Goal: Task Accomplishment & Management: Complete application form

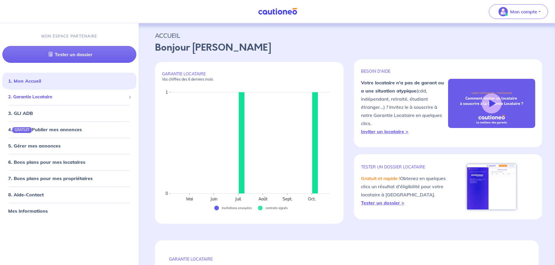
click at [30, 96] on span "2. Garantie Locataire" at bounding box center [67, 97] width 118 height 7
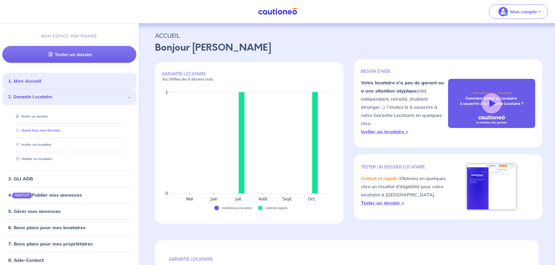
click at [35, 131] on link "Suivre tous mes dossiers" at bounding box center [37, 131] width 47 height 4
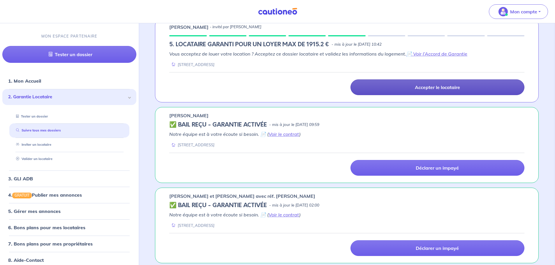
scroll to position [122, 0]
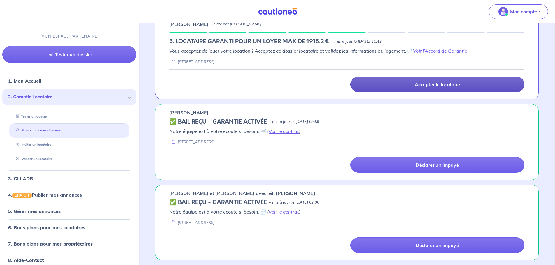
click at [425, 83] on p "Accepter le locataire" at bounding box center [437, 85] width 45 height 6
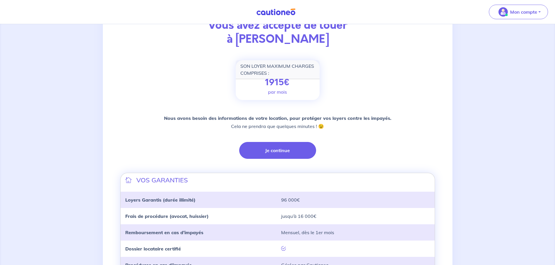
scroll to position [58, 0]
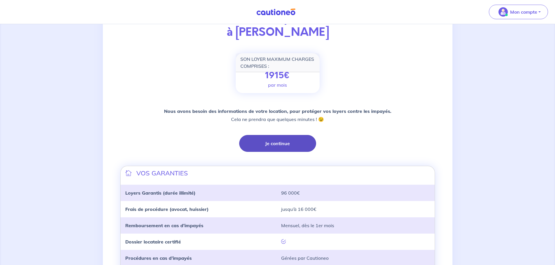
click at [269, 142] on button "Je continue" at bounding box center [277, 143] width 77 height 17
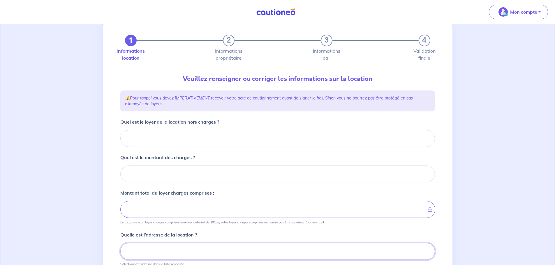
scroll to position [15, 0]
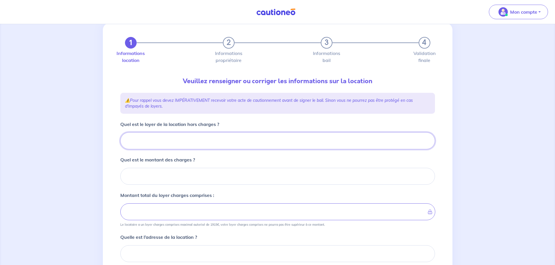
click at [146, 140] on input "Quel est le loyer de la location hors charges ?" at bounding box center [277, 141] width 315 height 17
type input "75"
type input "750"
click at [134, 174] on input "Quel est le montant des charges ?" at bounding box center [277, 176] width 315 height 17
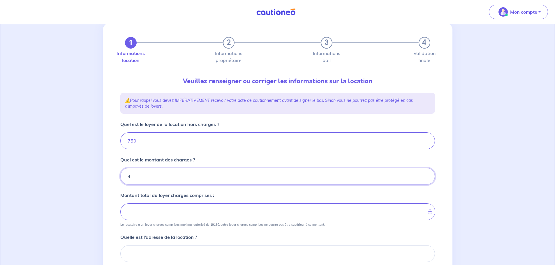
type input "40"
type input "790"
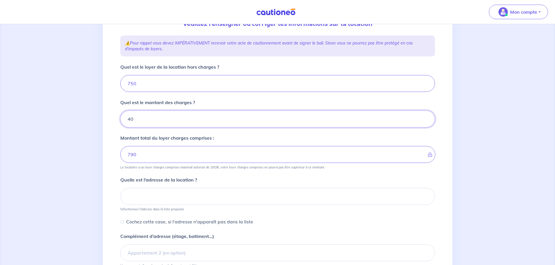
scroll to position [73, 0]
type input "40"
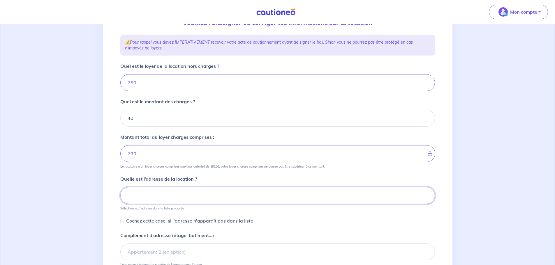
click at [146, 196] on input at bounding box center [277, 195] width 315 height 17
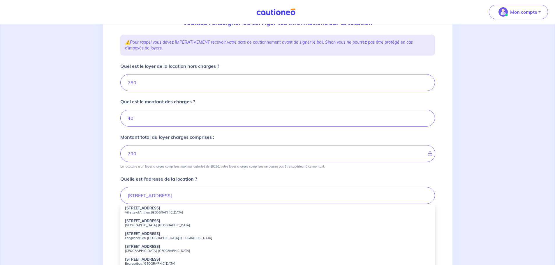
click at [142, 221] on strong "23 Avenue des Diables Bleus" at bounding box center [142, 221] width 35 height 4
type input "23 Avenue des Diables Bleus, Nice, France"
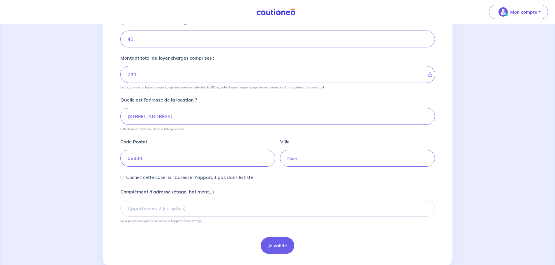
scroll to position [161, 0]
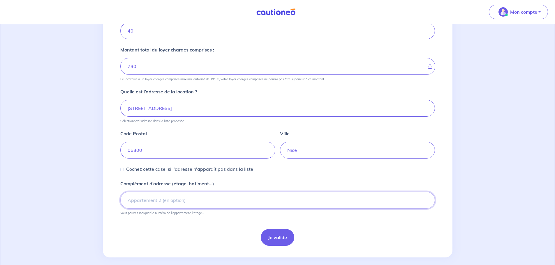
click at [149, 200] on input "Complément d’adresse (étage, batiment...)" at bounding box center [277, 200] width 315 height 17
type input "1er étage"
click at [278, 234] on button "Je valide" at bounding box center [278, 237] width 34 height 17
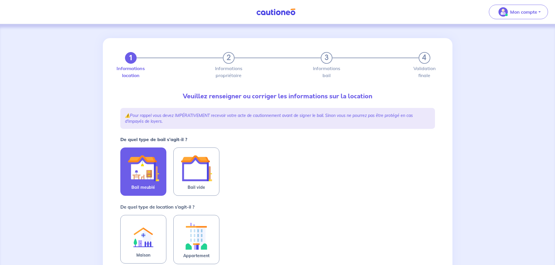
click at [142, 166] on img at bounding box center [143, 168] width 31 height 31
click at [0, 0] on input "Bail meublé" at bounding box center [0, 0] width 0 height 0
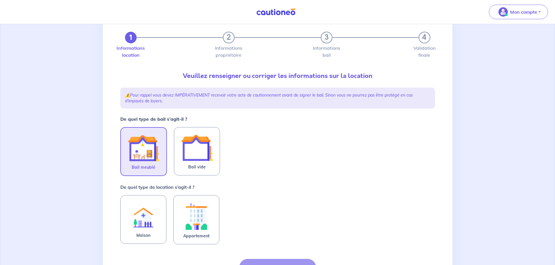
scroll to position [78, 0]
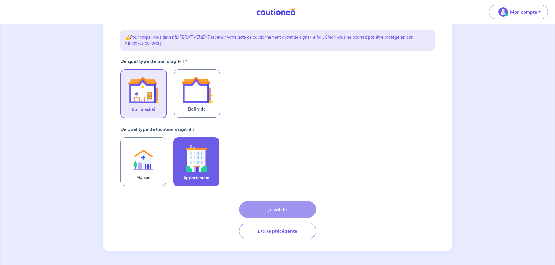
click at [201, 162] on img at bounding box center [196, 158] width 31 height 32
click at [0, 0] on input "Appartement" at bounding box center [0, 0] width 0 height 0
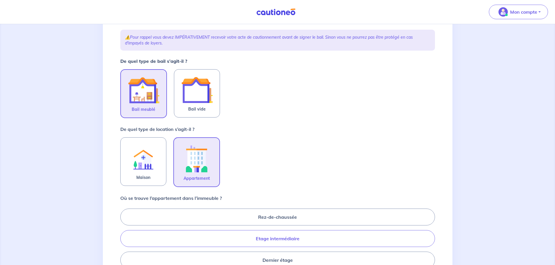
click at [271, 236] on label "Etage intermédiaire" at bounding box center [277, 239] width 315 height 17
click at [124, 237] on input "Etage intermédiaire" at bounding box center [122, 239] width 4 height 4
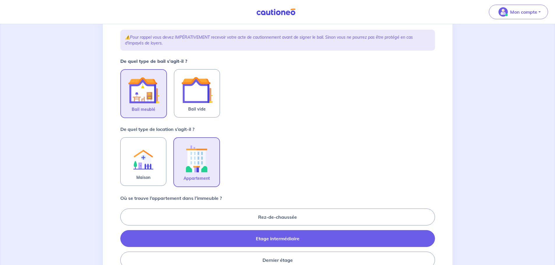
radio input "true"
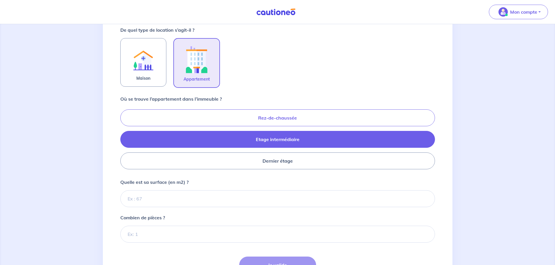
scroll to position [224, 0]
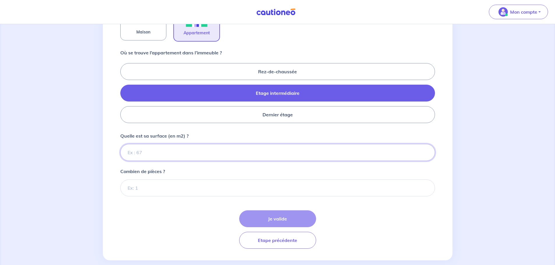
click at [167, 155] on input "Quelle est sa surface (en m2) ?" at bounding box center [277, 152] width 315 height 17
type input "30"
click at [147, 186] on input "Combien de pièces ?" at bounding box center [277, 188] width 315 height 17
type input "1"
click at [297, 216] on button "Je valide" at bounding box center [277, 219] width 77 height 17
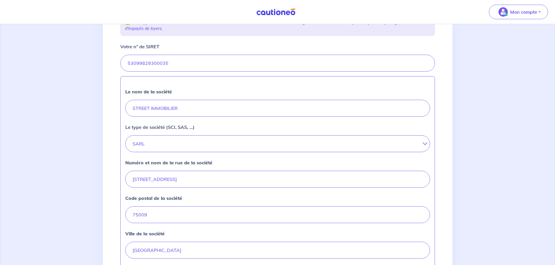
scroll to position [117, 0]
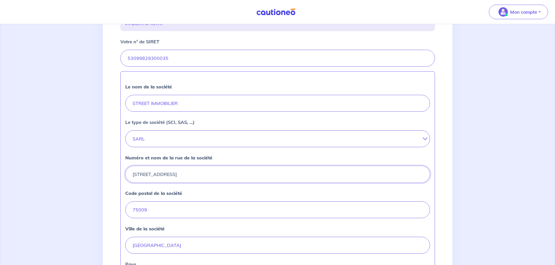
drag, startPoint x: 170, startPoint y: 172, endPoint x: 109, endPoint y: 171, distance: 60.6
click at [109, 171] on div "2 3 4 Informations location Informations propriétaire Informations bail Validat…" at bounding box center [278, 143] width 350 height 442
type input "12 Rue Cassini"
drag, startPoint x: 163, startPoint y: 215, endPoint x: 96, endPoint y: 207, distance: 66.8
click at [96, 207] on div "2 3 4 Informations location Informations propriétaire Informations bail Validat…" at bounding box center [277, 143] width 555 height 470
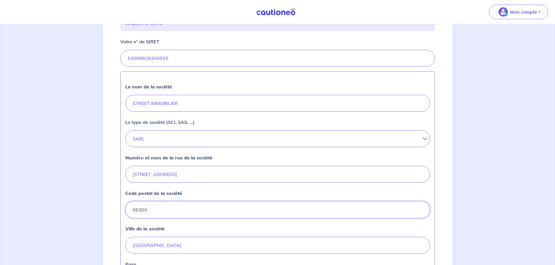
type input "06300"
click at [130, 222] on div "Le nom de la société STREET IMMOBILIER Le type de société (SCI, SAS, ...) SARL …" at bounding box center [277, 185] width 315 height 228
drag, startPoint x: 149, startPoint y: 246, endPoint x: 113, endPoint y: 244, distance: 36.2
click at [113, 244] on div "2 3 4 Informations location Informations propriétaire Informations bail Validat…" at bounding box center [278, 143] width 350 height 442
type input "Nice"
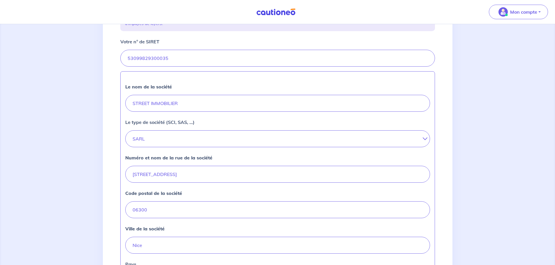
click at [362, 227] on div "Ville de la société Nice" at bounding box center [277, 240] width 305 height 29
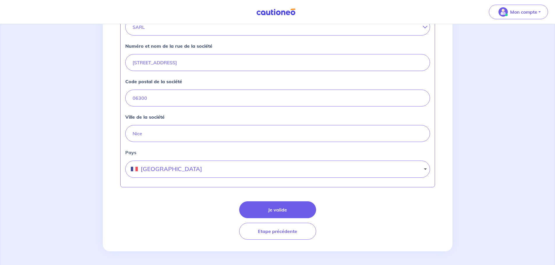
scroll to position [229, 0]
click at [272, 209] on button "Je valide" at bounding box center [277, 209] width 77 height 17
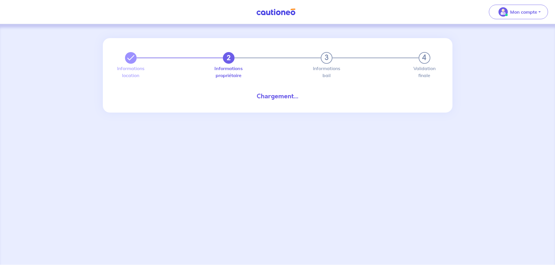
select select "FR"
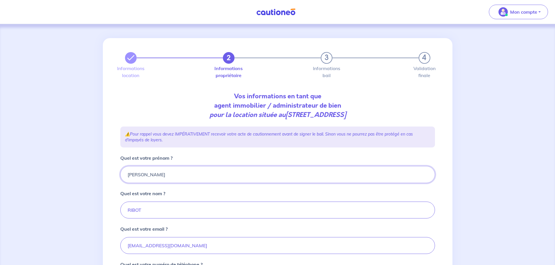
drag, startPoint x: 159, startPoint y: 172, endPoint x: 119, endPoint y: 173, distance: 40.2
click at [119, 173] on div "2 3 4 Informations location Informations propriétaire Informations bail Validat…" at bounding box center [278, 193] width 322 height 311
type input "Jaochim"
type input "SEBBAN"
click at [121, 191] on p "Quel est votre nom ?" at bounding box center [142, 193] width 45 height 7
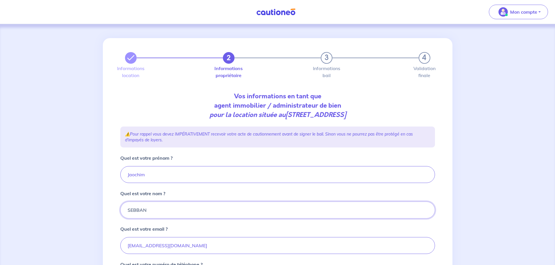
click at [121, 202] on input "SEBBAN" at bounding box center [277, 210] width 315 height 17
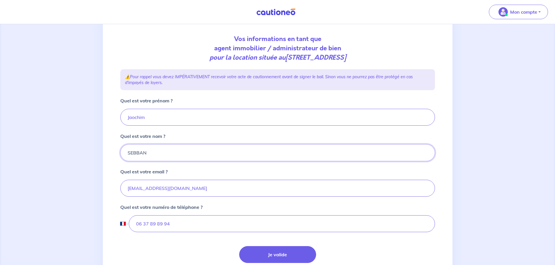
scroll to position [58, 0]
click at [131, 117] on input "Jaochim" at bounding box center [277, 116] width 315 height 17
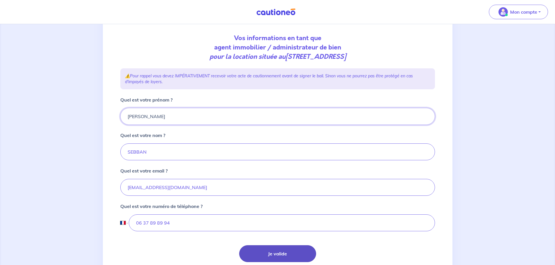
type input "Joachim"
click at [277, 255] on button "Je valide" at bounding box center [277, 254] width 77 height 17
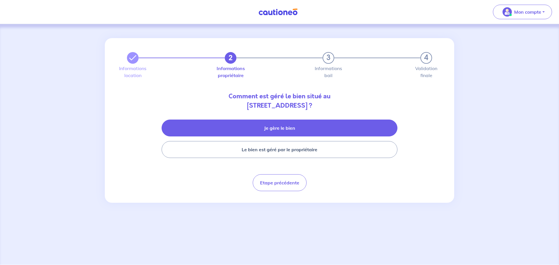
click at [286, 125] on button "Je gère le bien" at bounding box center [280, 128] width 236 height 17
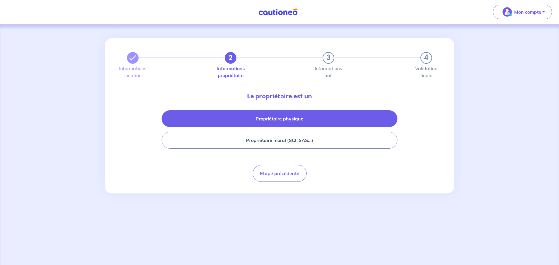
click at [262, 119] on button "Propriétaire physique" at bounding box center [280, 118] width 236 height 17
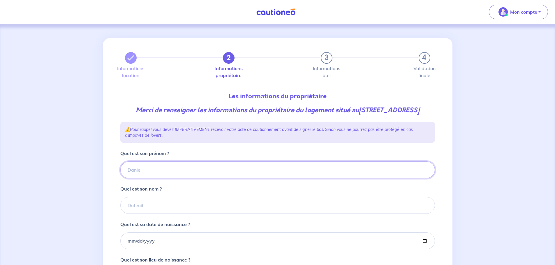
click at [143, 179] on input "Quel est son prénom ?" at bounding box center [277, 170] width 315 height 17
type input "Roger"
type input "Raimondi"
type input "1953-09-04"
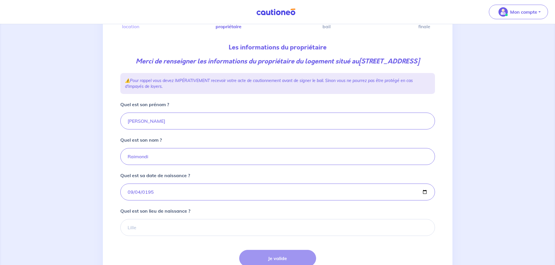
scroll to position [58, 0]
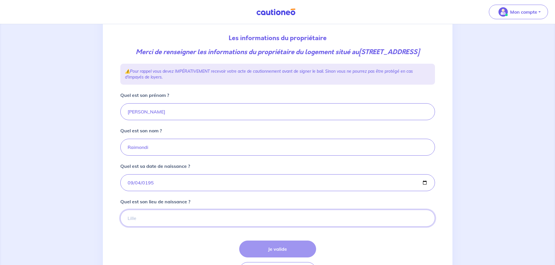
click at [140, 227] on input "Quel est son lieu de naissance ?" at bounding box center [277, 218] width 315 height 17
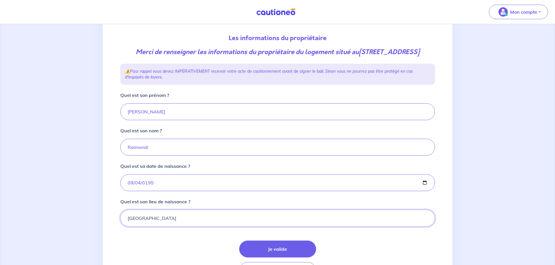
type input "[GEOGRAPHIC_DATA]"
click at [183, 247] on form "Quel est son prénom ? Roger Quel est son nom ? Raimondi Quel est sa date de nai…" at bounding box center [277, 186] width 315 height 188
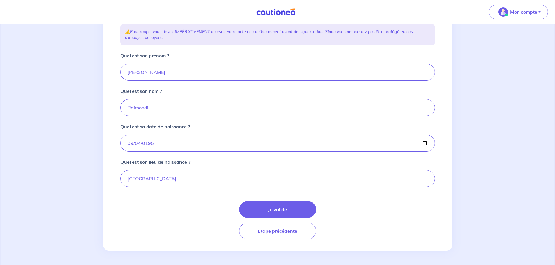
scroll to position [107, 0]
click at [283, 212] on button "Je valide" at bounding box center [277, 209] width 77 height 17
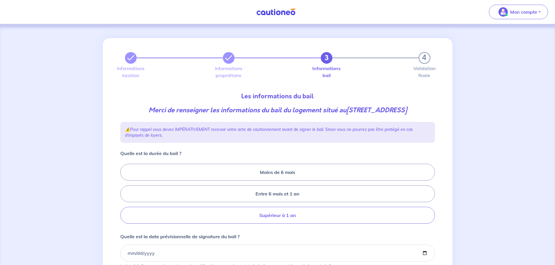
click at [273, 224] on label "Supérieur à 1 an" at bounding box center [277, 215] width 315 height 17
click at [124, 196] on input "Supérieur à 1 an" at bounding box center [122, 194] width 4 height 4
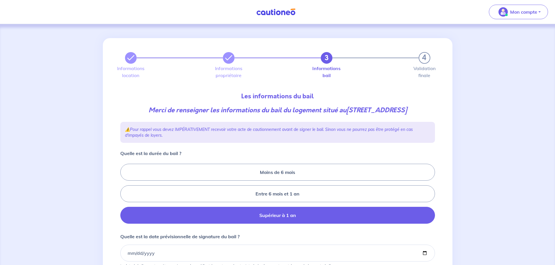
radio input "true"
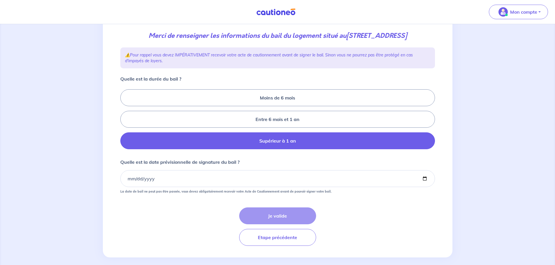
scroll to position [90, 0]
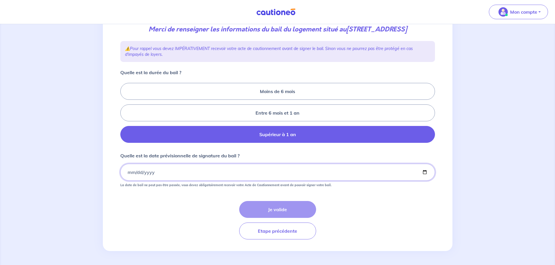
click at [128, 172] on input "Quelle est la date prévisionnelle de signature du bail ?" at bounding box center [277, 172] width 315 height 17
click at [425, 172] on input "Quelle est la date prévisionnelle de signature du bail ?" at bounding box center [277, 172] width 315 height 17
type input "2025-10-17"
click at [281, 207] on button "Je valide" at bounding box center [277, 209] width 77 height 17
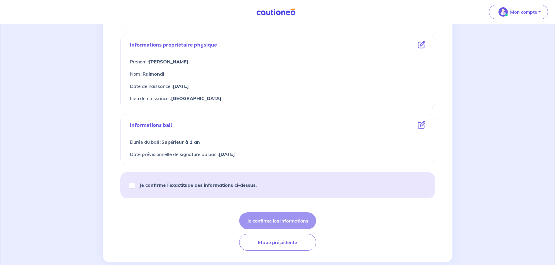
scroll to position [223, 0]
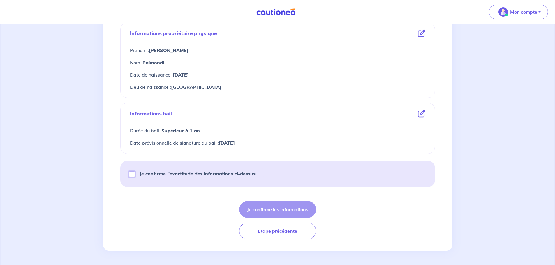
click at [133, 175] on input "Je confirme l’exactitude des informations ci-dessus." at bounding box center [132, 175] width 6 height 6
checkbox input "true"
click at [292, 208] on button "Je confirme les informations" at bounding box center [277, 209] width 77 height 17
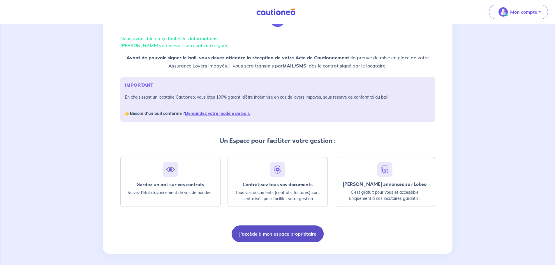
scroll to position [38, 0]
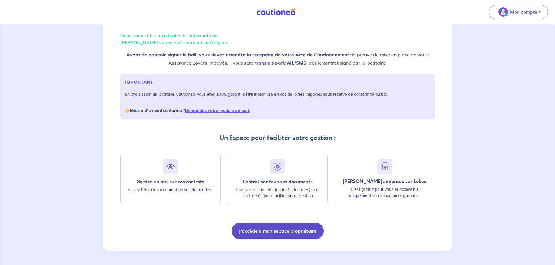
click at [274, 231] on button "J'accède à mon espace propriétaire" at bounding box center [278, 231] width 92 height 17
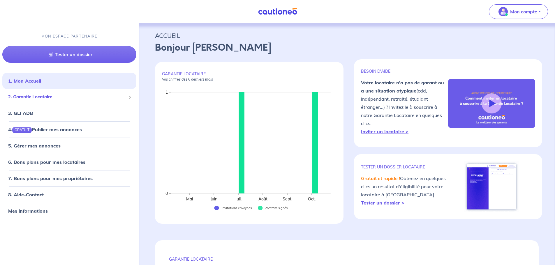
click at [34, 96] on span "2. Garantie Locataire" at bounding box center [67, 97] width 118 height 7
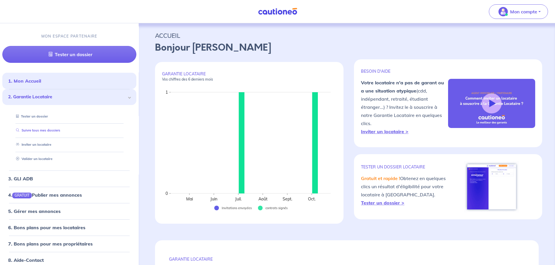
click at [38, 130] on link "Suivre tous mes dossiers" at bounding box center [37, 131] width 47 height 4
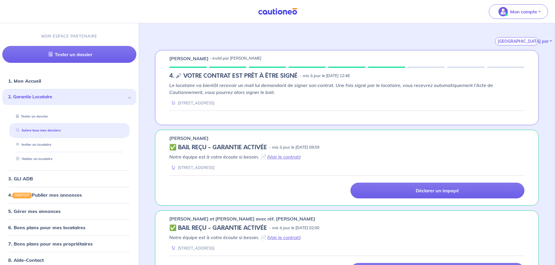
scroll to position [113, 0]
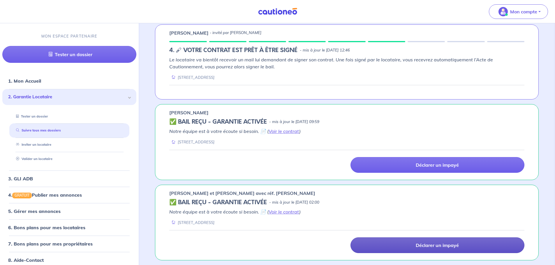
click at [422, 247] on p "Déclarer un impayé" at bounding box center [437, 246] width 43 height 6
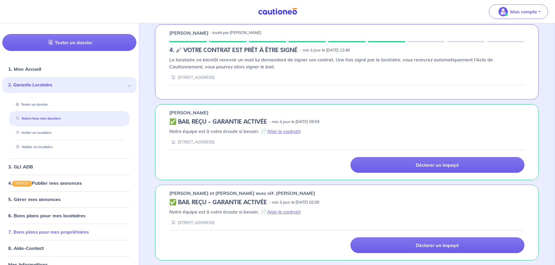
scroll to position [22, 0]
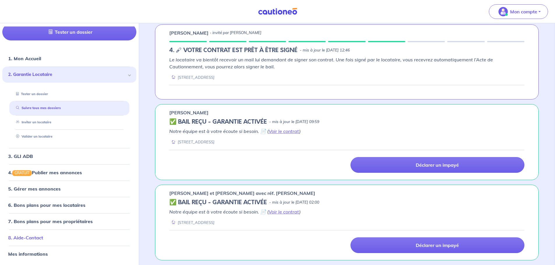
click at [32, 239] on link "8. Aide-Contact" at bounding box center [25, 238] width 35 height 6
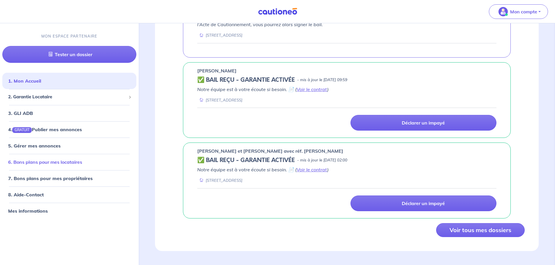
scroll to position [299, 0]
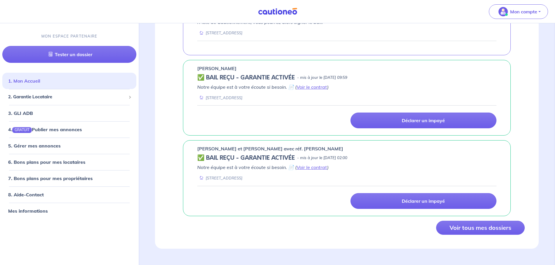
click at [20, 82] on link "1. Mon Accueil" at bounding box center [24, 81] width 32 height 6
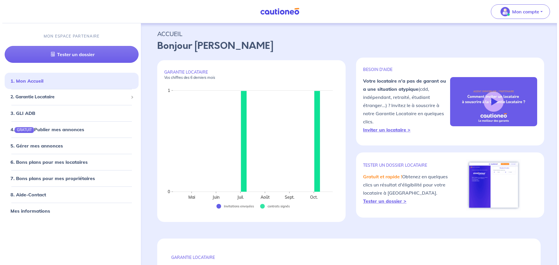
scroll to position [0, 0]
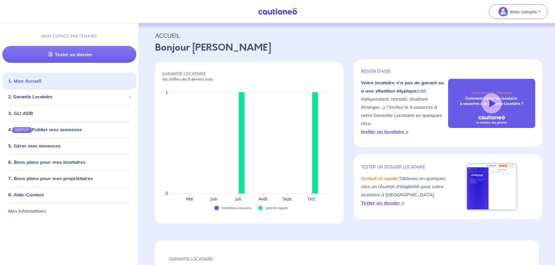
click at [24, 212] on link "Mes informations" at bounding box center [27, 211] width 38 height 6
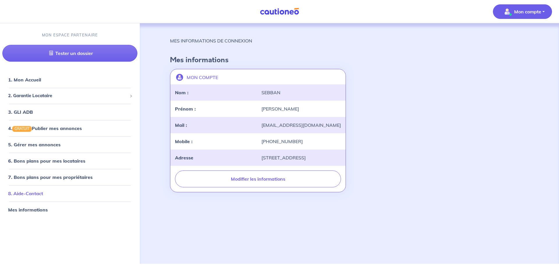
click at [25, 193] on link "8. Aide-Contact" at bounding box center [25, 194] width 35 height 6
